Goal: Transaction & Acquisition: Purchase product/service

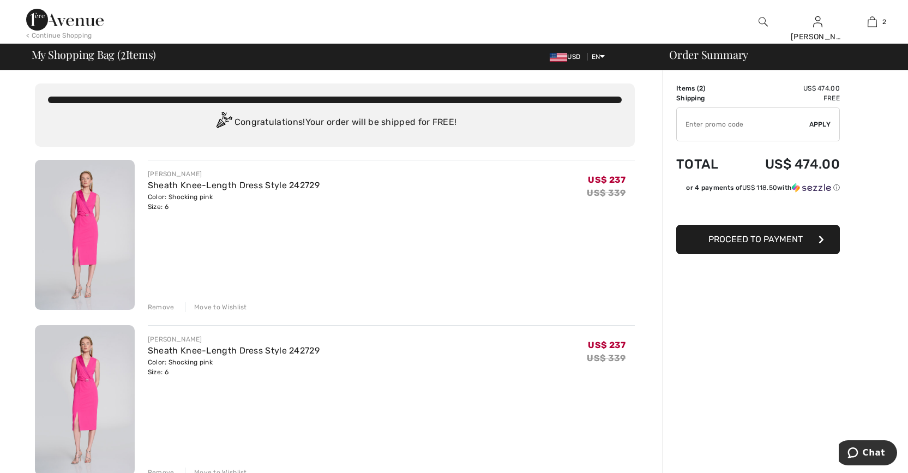
click at [154, 306] on div "Remove" at bounding box center [161, 307] width 27 height 10
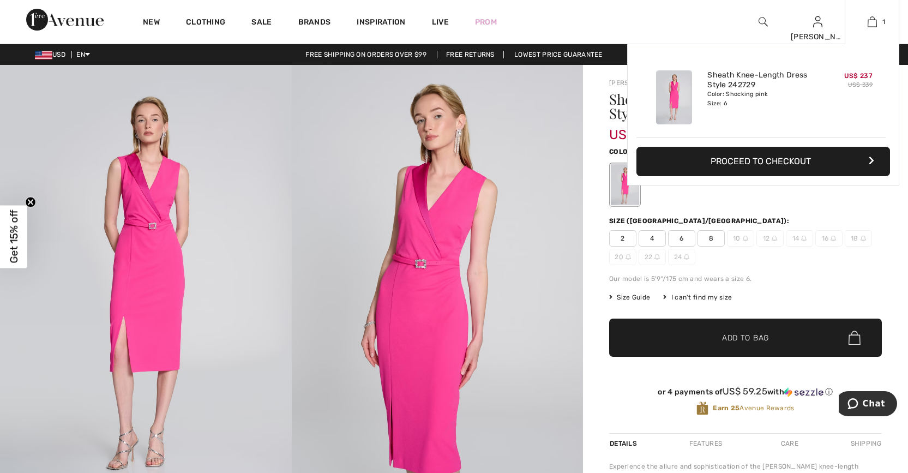
click at [818, 160] on button "Proceed to Checkout" at bounding box center [764, 161] width 254 height 29
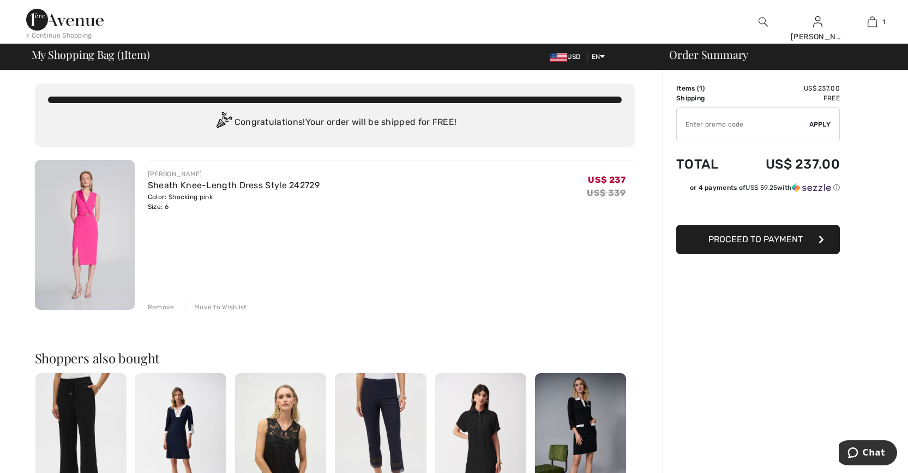
click at [793, 241] on span "Proceed to Payment" at bounding box center [756, 239] width 94 height 10
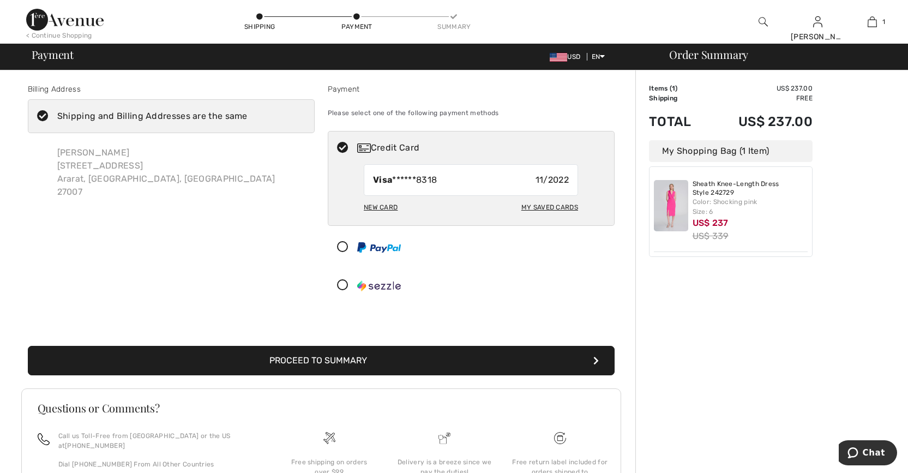
click at [392, 153] on div "Credit Card" at bounding box center [482, 147] width 250 height 13
click at [384, 208] on div "New Card" at bounding box center [381, 207] width 34 height 19
radio input "true"
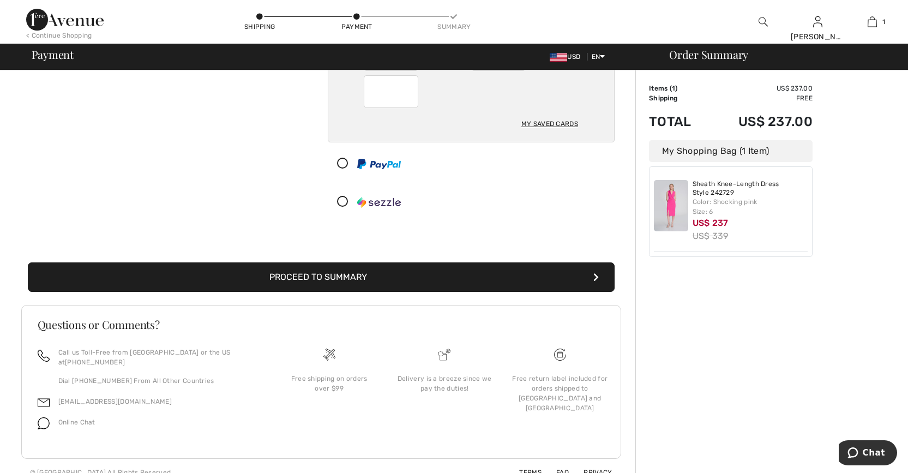
scroll to position [164, 0]
click at [460, 279] on button "Proceed to Summary" at bounding box center [321, 276] width 587 height 29
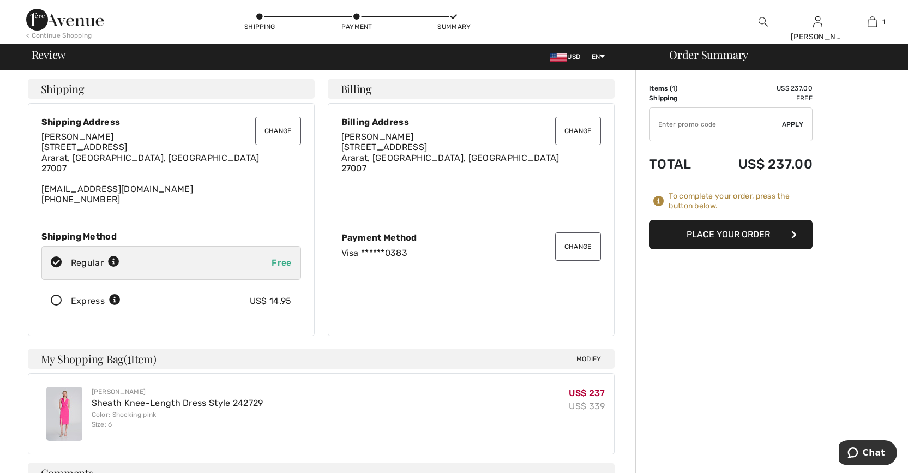
click at [756, 233] on button "Place Your Order" at bounding box center [731, 234] width 164 height 29
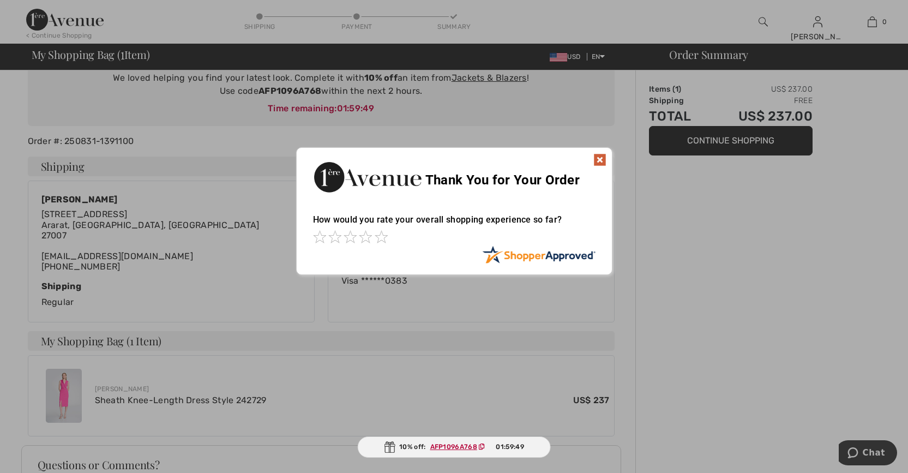
scroll to position [91, 0]
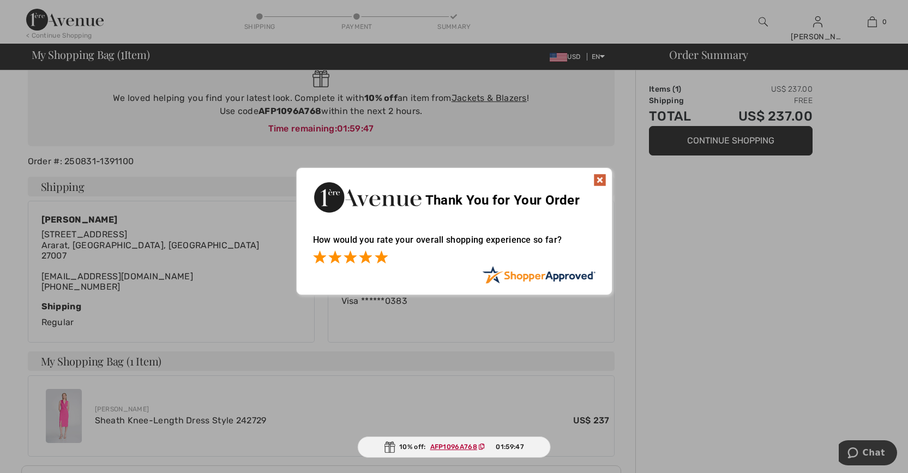
click at [379, 254] on span at bounding box center [381, 256] width 13 height 13
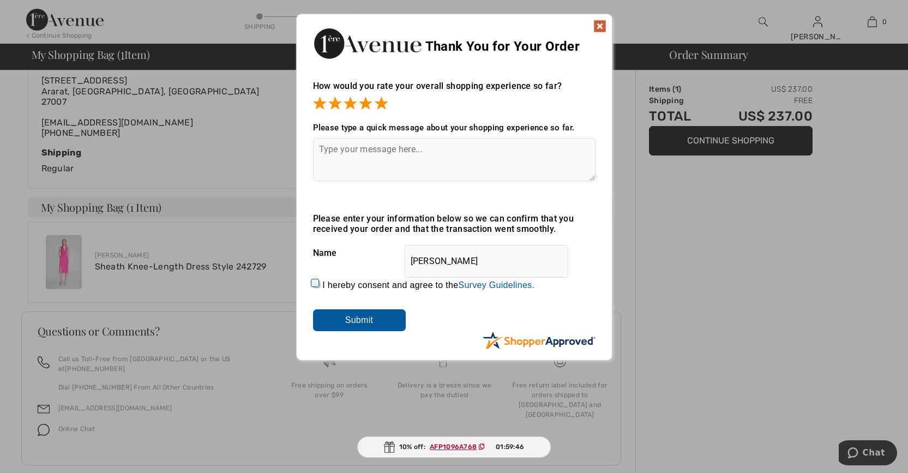
scroll to position [255, 0]
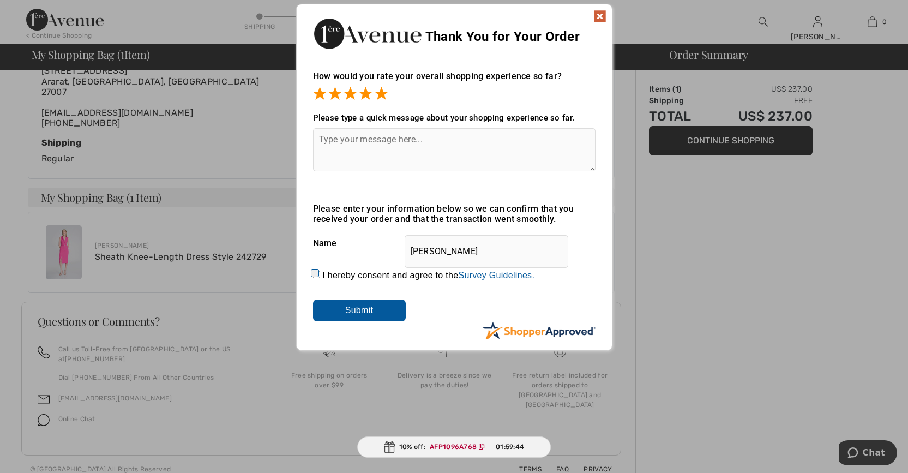
click at [316, 271] on input "I hereby consent and agree to the By submitting a review, you grant permission …" at bounding box center [316, 274] width 7 height 7
checkbox input "true"
click at [375, 314] on input "Submit" at bounding box center [359, 311] width 93 height 22
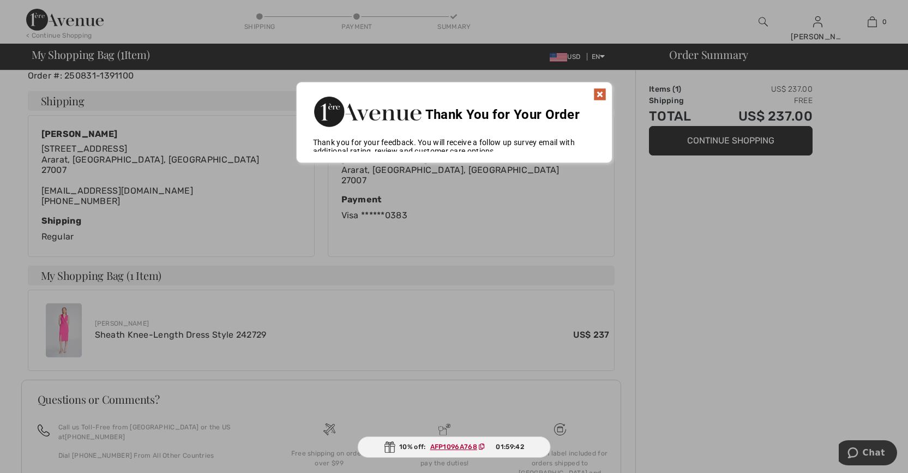
scroll to position [159, 0]
